Goal: Find specific page/section: Find specific page/section

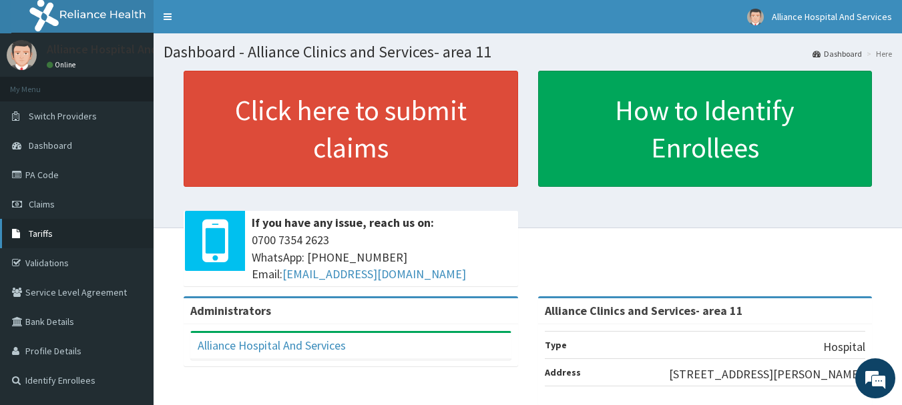
click at [59, 232] on link "Tariffs" at bounding box center [77, 233] width 154 height 29
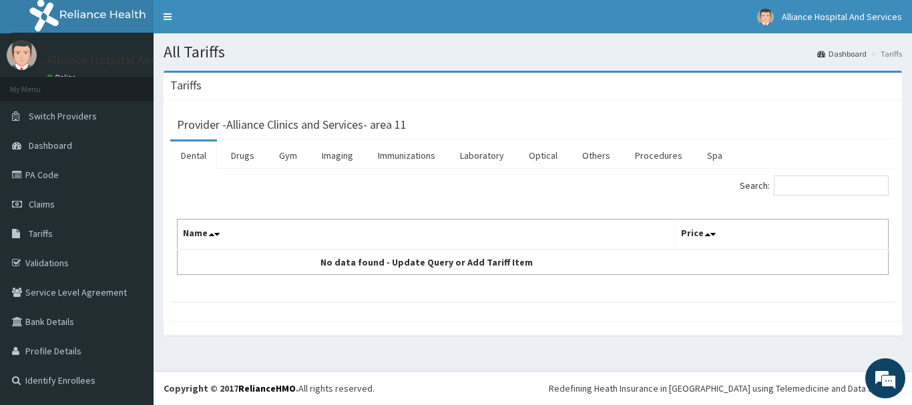
click at [197, 156] on link "Dental" at bounding box center [193, 156] width 47 height 28
click at [810, 181] on input "Search:" at bounding box center [831, 186] width 115 height 20
click at [661, 158] on link "Procedures" at bounding box center [658, 156] width 69 height 28
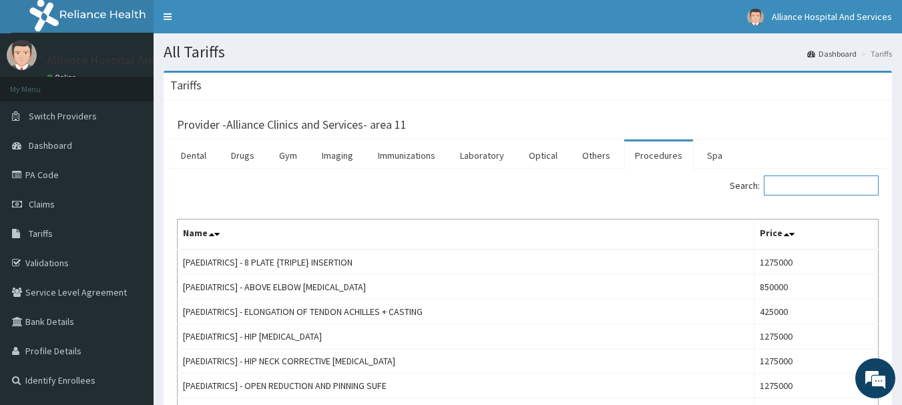
click at [795, 181] on input "Search:" at bounding box center [821, 186] width 115 height 20
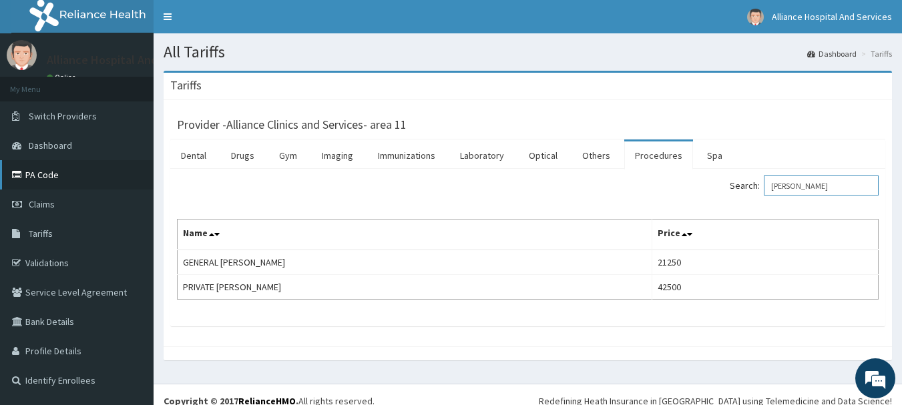
type input "[PERSON_NAME]"
click at [95, 172] on link "PA Code" at bounding box center [77, 174] width 154 height 29
